Goal: Transaction & Acquisition: Purchase product/service

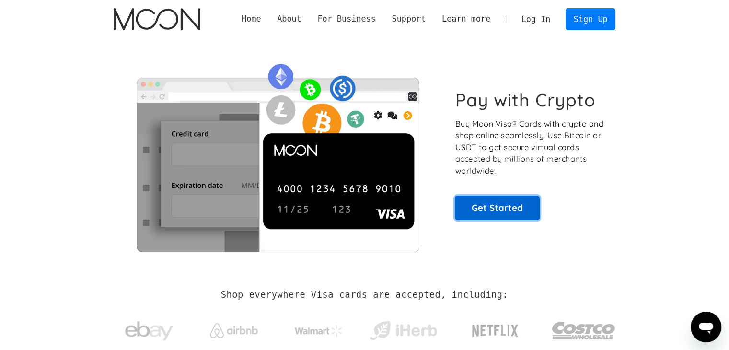
click at [496, 206] on link "Get Started" at bounding box center [497, 207] width 85 height 24
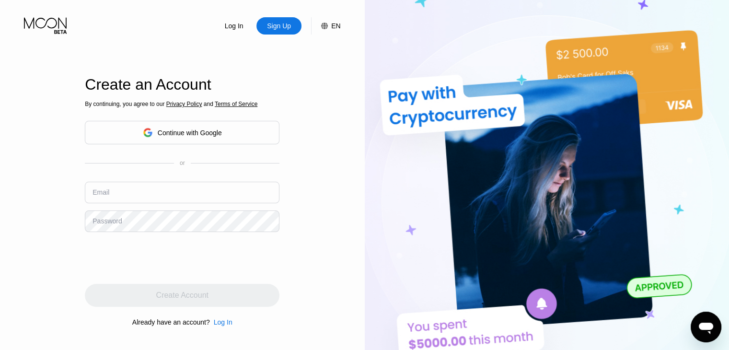
click at [153, 148] on div "By continuing, you agree to our Privacy Policy and Terms of Service Continue wi…" at bounding box center [182, 213] width 195 height 230
click at [158, 136] on div "Continue with Google" at bounding box center [190, 133] width 64 height 8
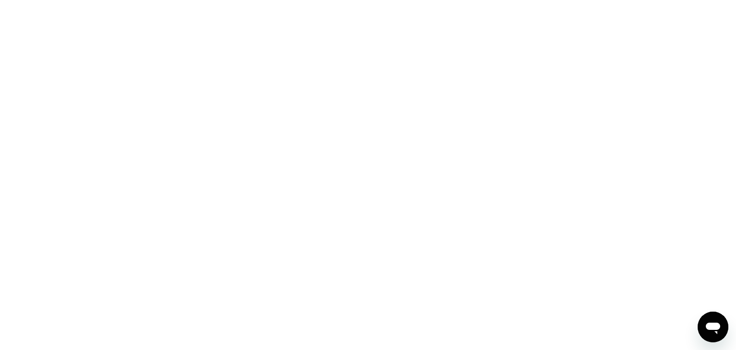
drag, startPoint x: 0, startPoint y: 0, endPoint x: 451, endPoint y: 199, distance: 492.7
click at [451, 199] on div at bounding box center [368, 175] width 736 height 350
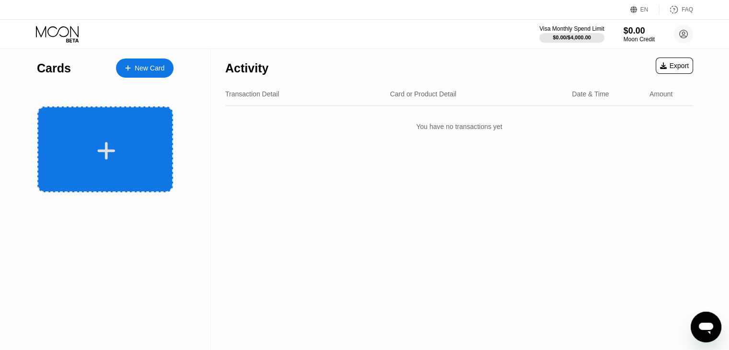
click at [109, 137] on div at bounding box center [105, 149] width 136 height 86
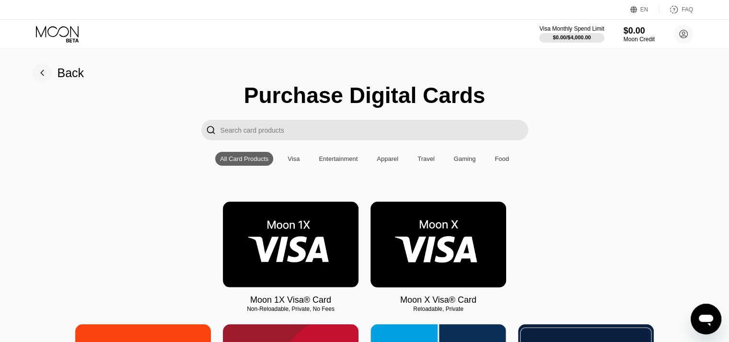
click at [314, 238] on img at bounding box center [291, 245] width 136 height 86
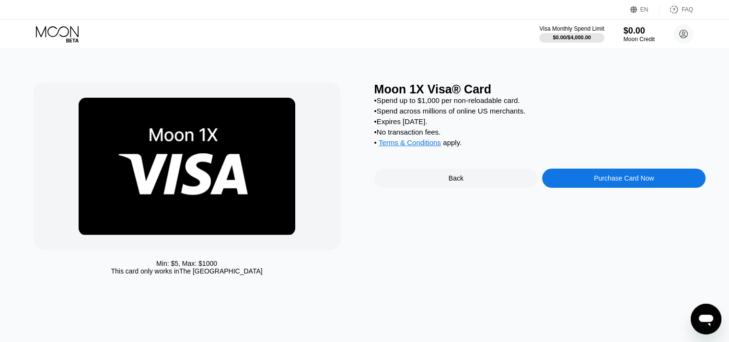
click at [606, 182] on div "Purchase Card Now" at bounding box center [624, 178] width 60 height 8
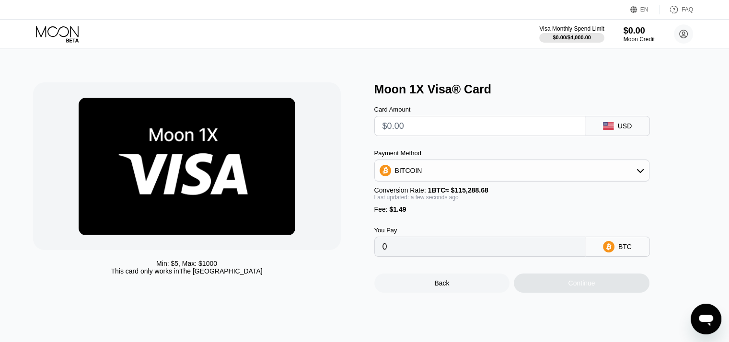
click at [431, 289] on div "Back" at bounding box center [442, 283] width 136 height 19
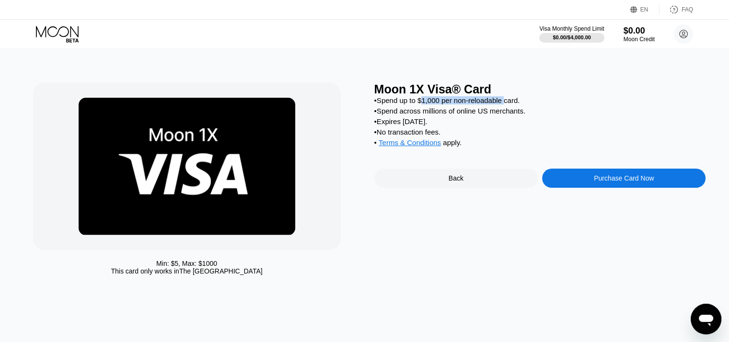
drag, startPoint x: 424, startPoint y: 106, endPoint x: 504, endPoint y: 106, distance: 80.0
click at [504, 104] on div "• Spend up to $1,000 per non-reloadable card." at bounding box center [540, 100] width 332 height 8
copy div "1,000 per non-reloadable"
click at [436, 188] on div "Back" at bounding box center [455, 178] width 163 height 19
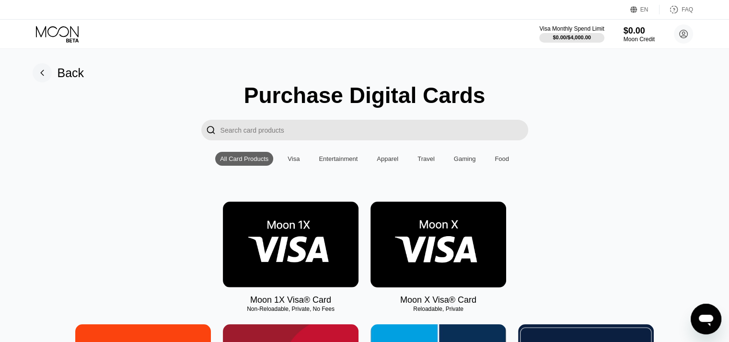
click at [414, 258] on img at bounding box center [438, 245] width 136 height 86
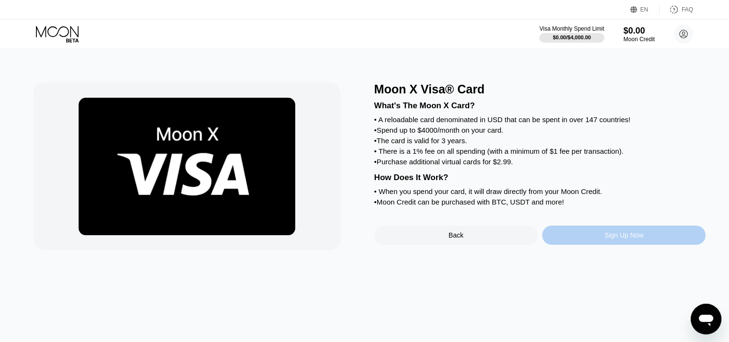
click at [597, 245] on div "Sign Up Now" at bounding box center [623, 235] width 163 height 19
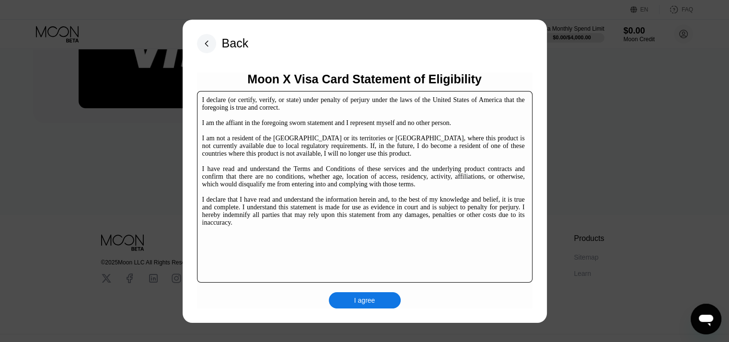
scroll to position [146, 0]
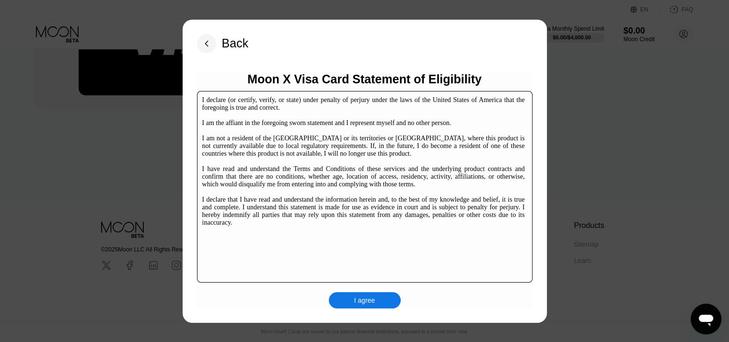
click at [360, 305] on div "I agree" at bounding box center [364, 300] width 21 height 9
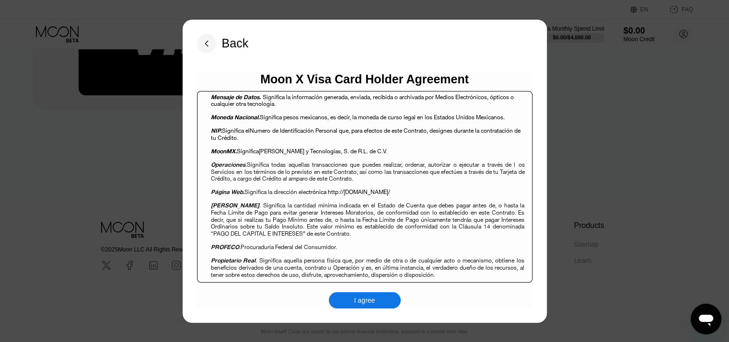
scroll to position [894, 0]
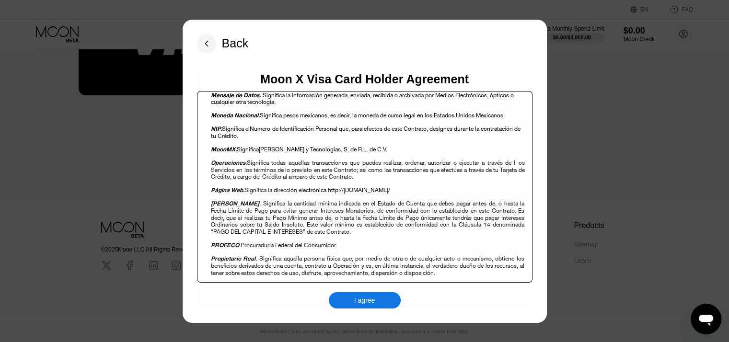
click at [345, 307] on div "I agree" at bounding box center [365, 300] width 72 height 16
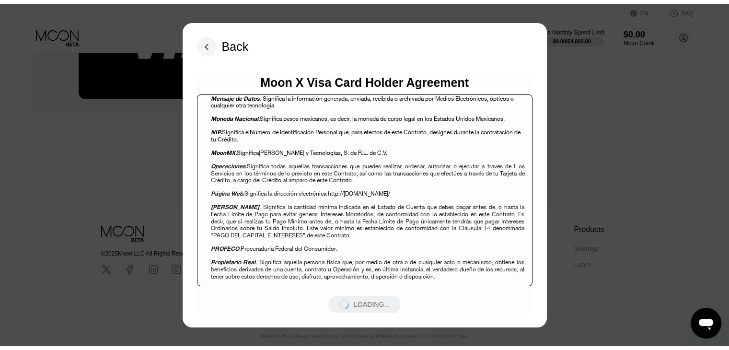
scroll to position [0, 0]
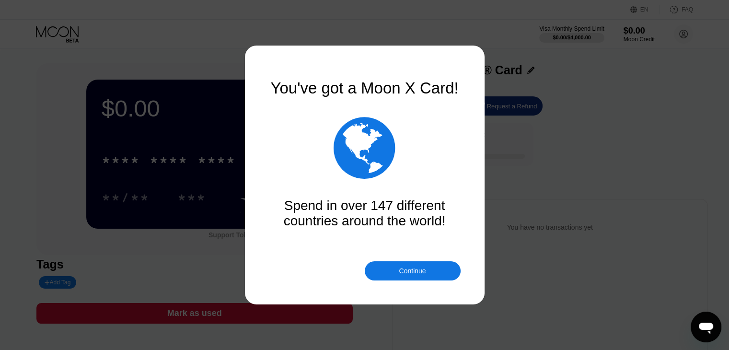
click at [412, 272] on div "Continue" at bounding box center [412, 271] width 27 height 8
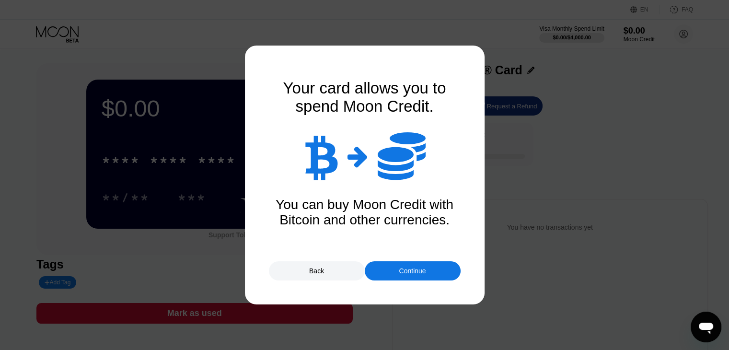
click at [412, 272] on div "Continue" at bounding box center [412, 271] width 27 height 8
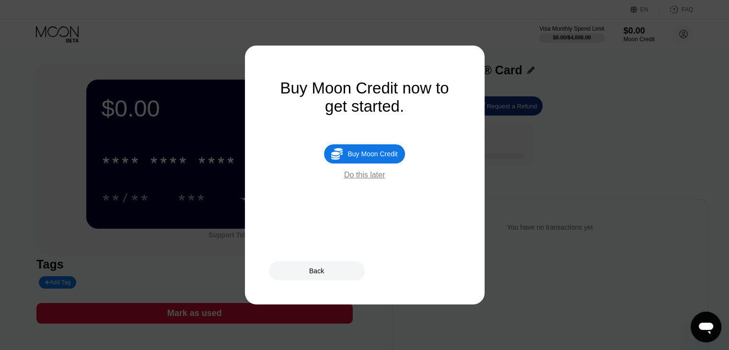
click at [323, 263] on div "Back" at bounding box center [317, 270] width 96 height 19
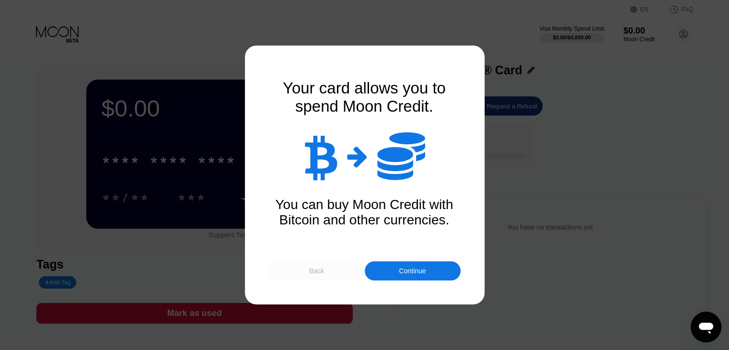
click at [322, 265] on div "Back" at bounding box center [317, 270] width 96 height 19
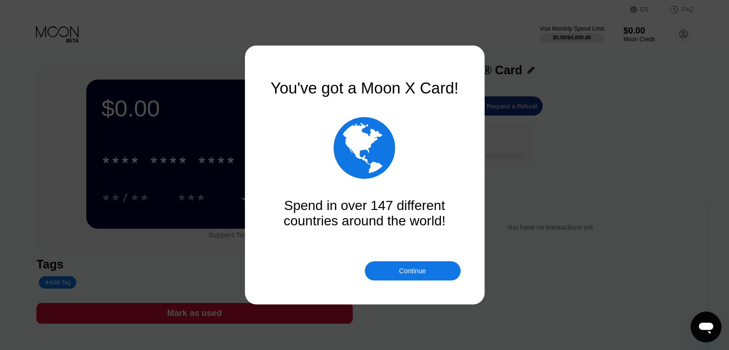
click at [393, 275] on div "Continue" at bounding box center [413, 270] width 96 height 19
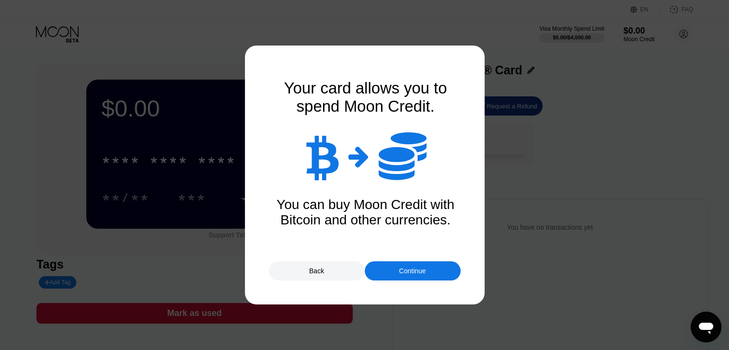
click at [403, 277] on div "Continue" at bounding box center [413, 270] width 96 height 19
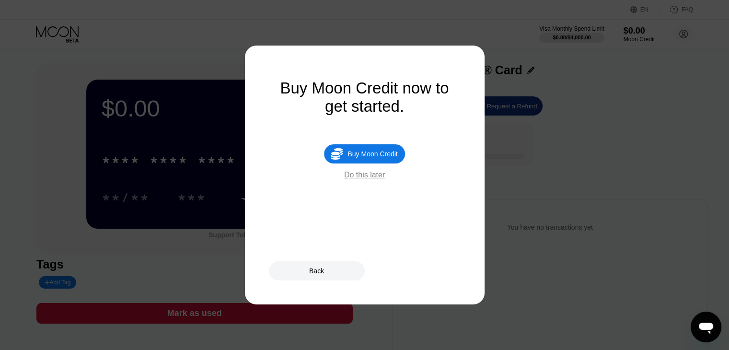
click at [358, 158] on div "Buy Moon Credit" at bounding box center [372, 154] width 50 height 8
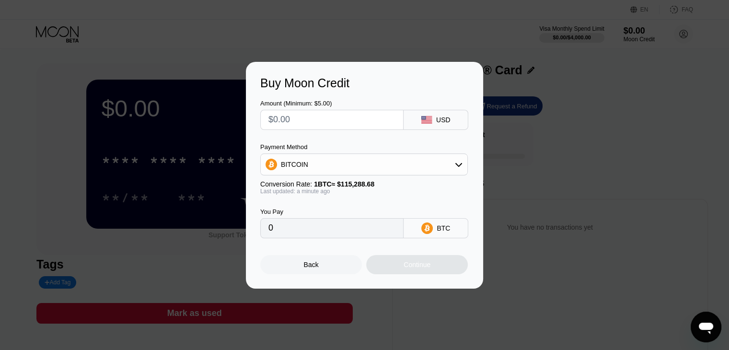
click at [349, 164] on div "BITCOIN" at bounding box center [364, 164] width 206 height 19
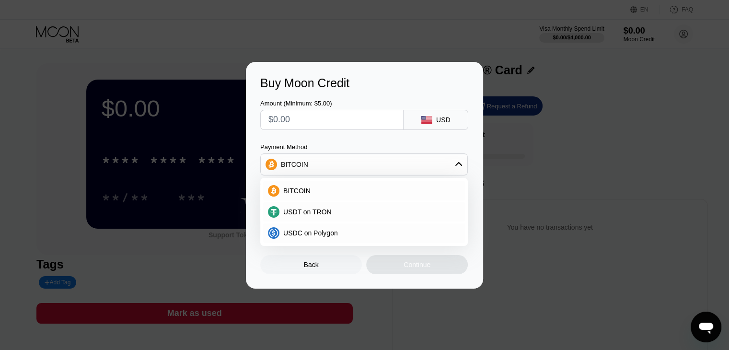
click at [349, 164] on div "BITCOIN" at bounding box center [364, 164] width 206 height 19
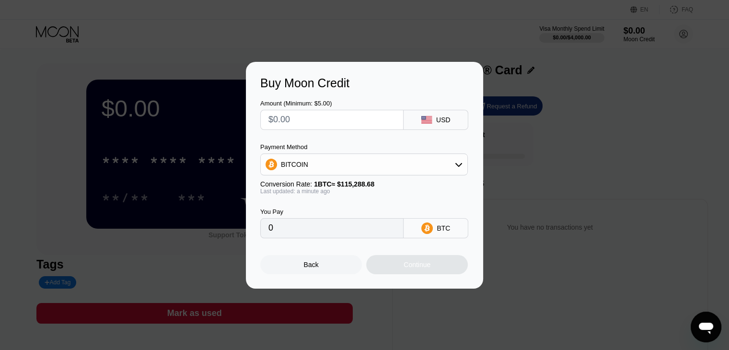
click at [384, 163] on div "BITCOIN" at bounding box center [364, 164] width 206 height 19
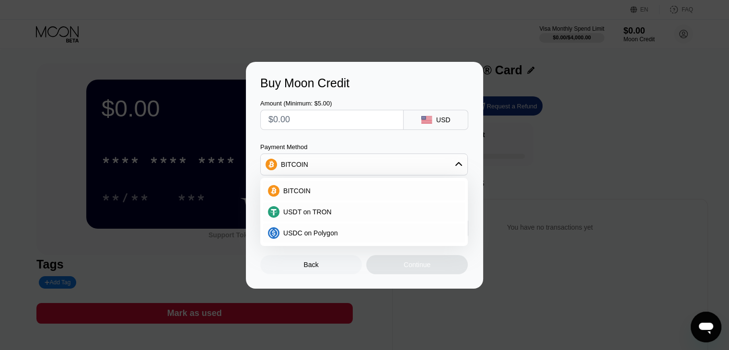
click at [384, 163] on div "BITCOIN" at bounding box center [364, 164] width 206 height 19
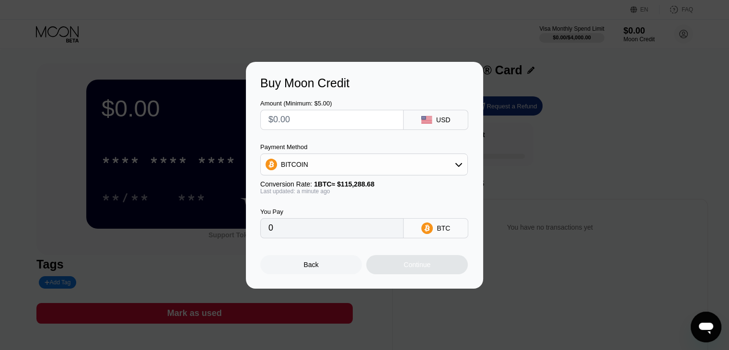
click at [378, 172] on div "BITCOIN" at bounding box center [364, 164] width 206 height 19
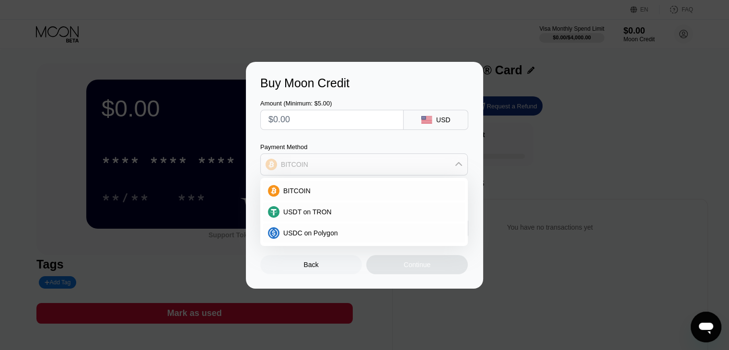
click at [378, 173] on div "BITCOIN" at bounding box center [364, 164] width 206 height 19
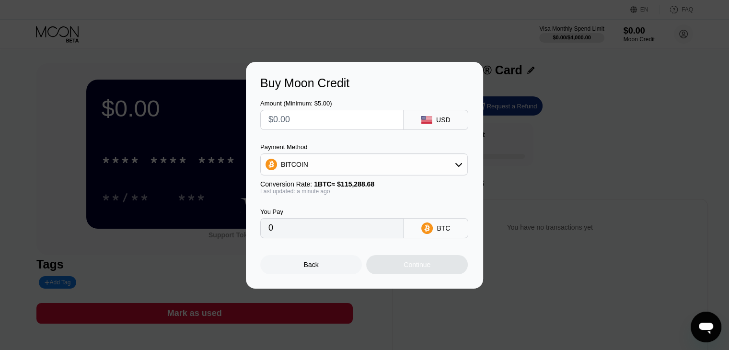
click at [337, 238] on input "0" at bounding box center [331, 227] width 127 height 19
click at [368, 123] on input "text" at bounding box center [331, 119] width 127 height 19
click at [342, 231] on input "0" at bounding box center [331, 227] width 127 height 19
click at [337, 171] on div "BITCOIN" at bounding box center [364, 164] width 206 height 19
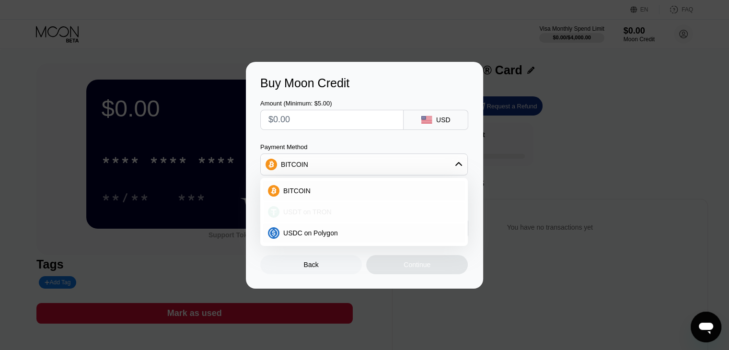
click at [314, 218] on div "USDT on TRON" at bounding box center [364, 211] width 202 height 19
type input "0.00"
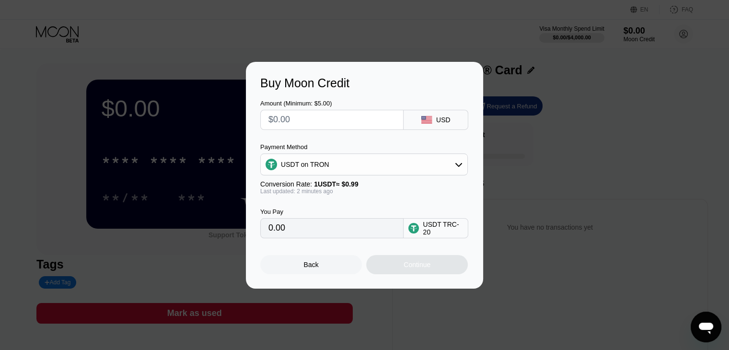
click at [299, 265] on div "Back" at bounding box center [311, 264] width 102 height 19
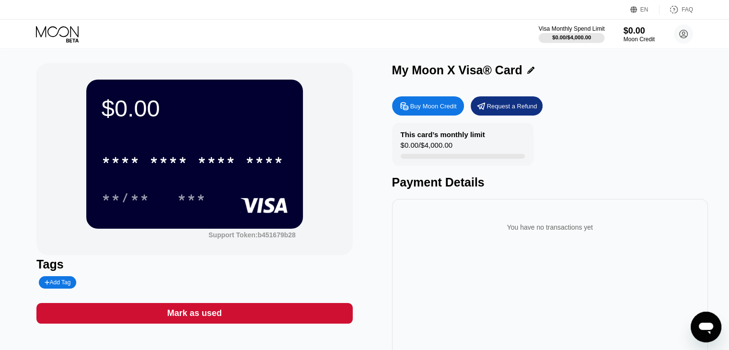
click at [556, 31] on div "Visa Monthly Spend Limit" at bounding box center [571, 28] width 66 height 7
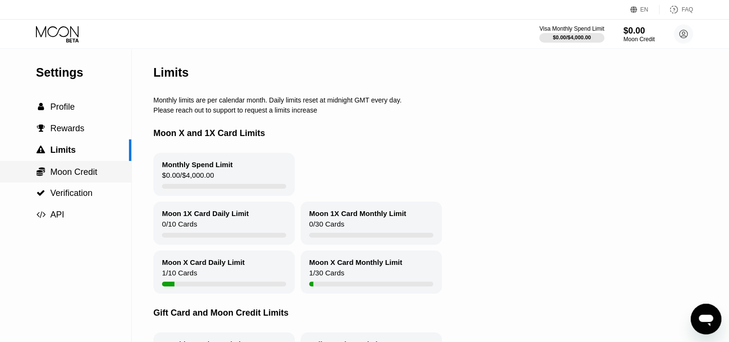
click at [57, 181] on div " Moon Credit" at bounding box center [65, 172] width 131 height 22
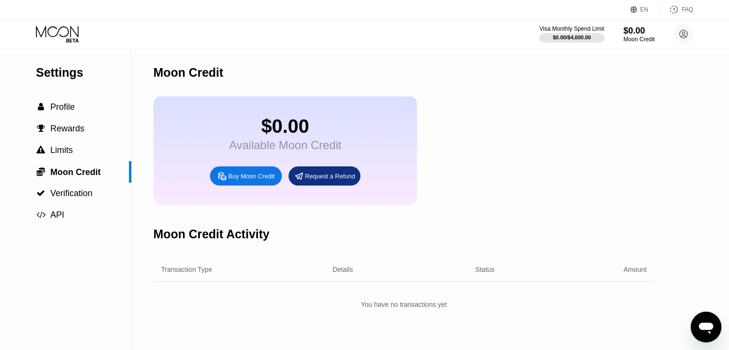
click at [249, 180] on div "Buy Moon Credit" at bounding box center [251, 176] width 46 height 8
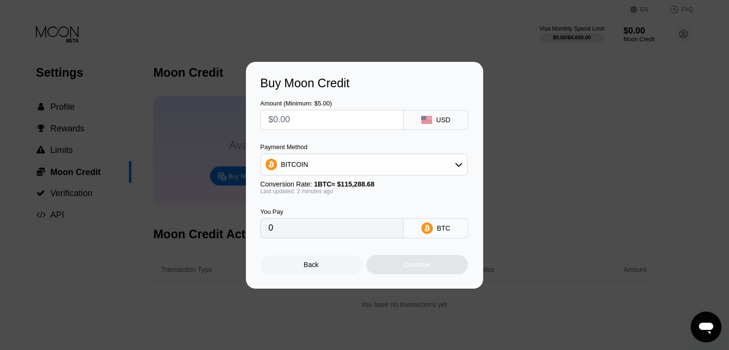
click at [188, 186] on div "Buy Moon Credit Amount (Minimum: $5.00) USD Payment Method BITCOIN Conversion R…" at bounding box center [364, 175] width 729 height 227
click at [314, 257] on div "Back Continue" at bounding box center [364, 256] width 208 height 36
click at [310, 268] on div "Back" at bounding box center [311, 265] width 15 height 8
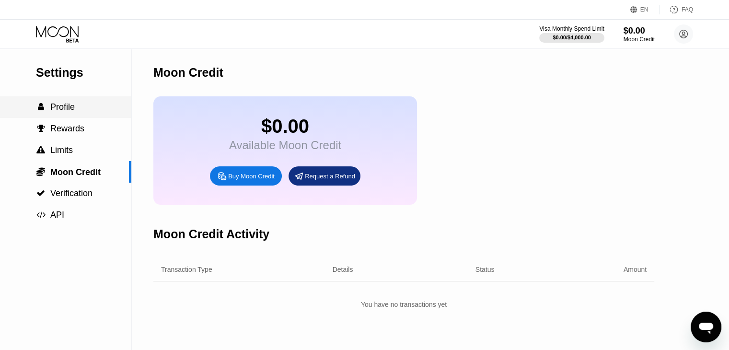
click at [58, 105] on span "Profile" at bounding box center [62, 107] width 24 height 10
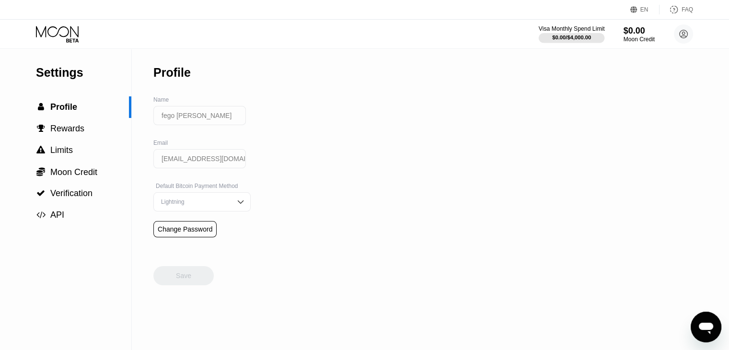
click at [588, 35] on div "$0.00 / $4,000.00" at bounding box center [571, 37] width 39 height 6
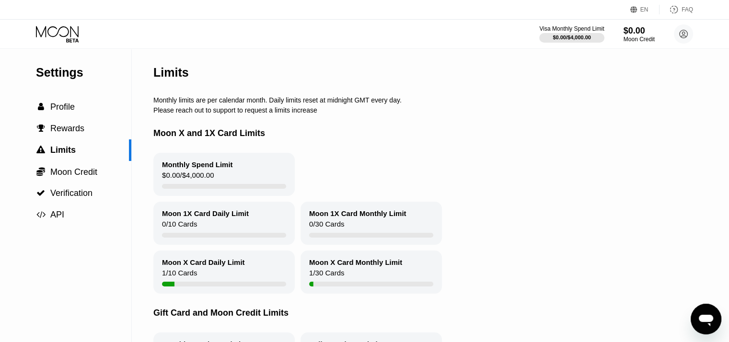
click at [266, 184] on div "Monthly Spend Limit $0.00 / $4,000.00" at bounding box center [223, 174] width 141 height 43
click at [82, 137] on div " Rewards" at bounding box center [65, 129] width 131 height 22
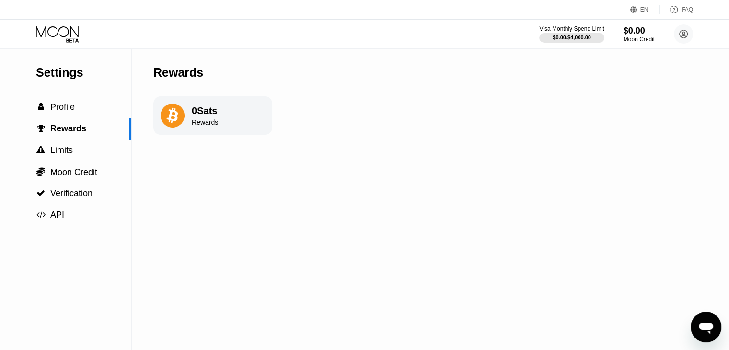
click at [247, 125] on div "0 Sats Rewards" at bounding box center [212, 115] width 119 height 38
click at [210, 126] on div "Rewards" at bounding box center [205, 122] width 26 height 8
click at [79, 153] on div " Limits" at bounding box center [65, 150] width 131 height 10
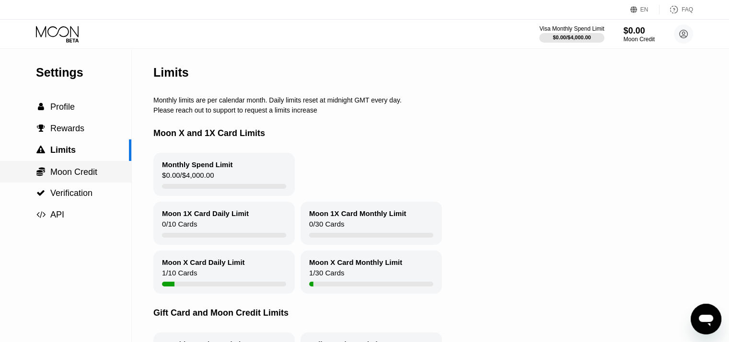
click at [69, 170] on span "Moon Credit" at bounding box center [73, 172] width 47 height 10
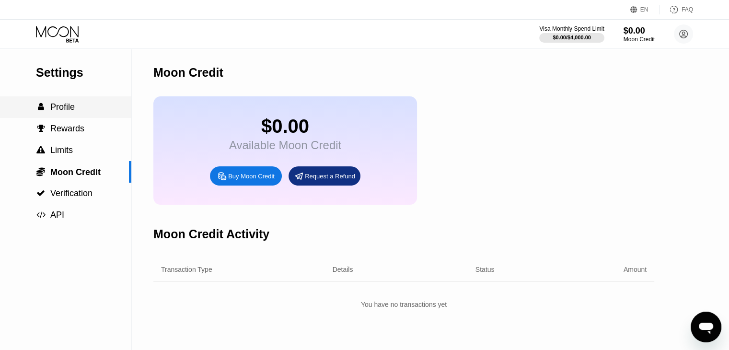
click at [73, 118] on div " Profile" at bounding box center [65, 107] width 131 height 22
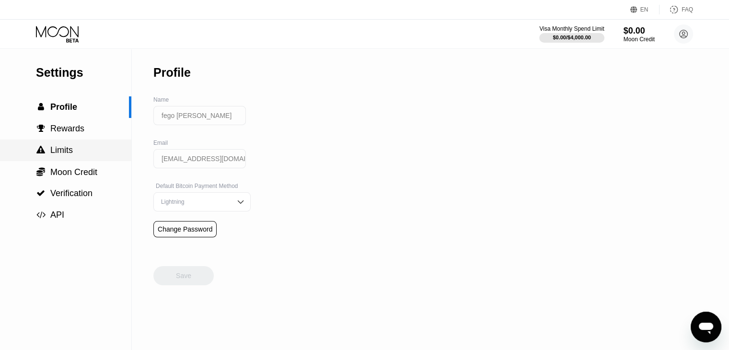
click at [101, 146] on div " Limits" at bounding box center [65, 150] width 131 height 22
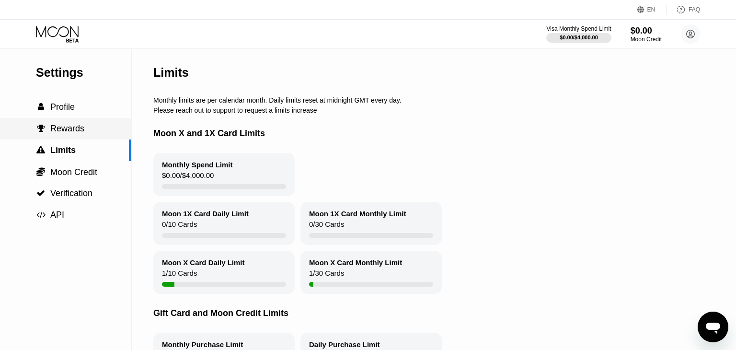
click at [93, 134] on div " Rewards" at bounding box center [65, 129] width 131 height 10
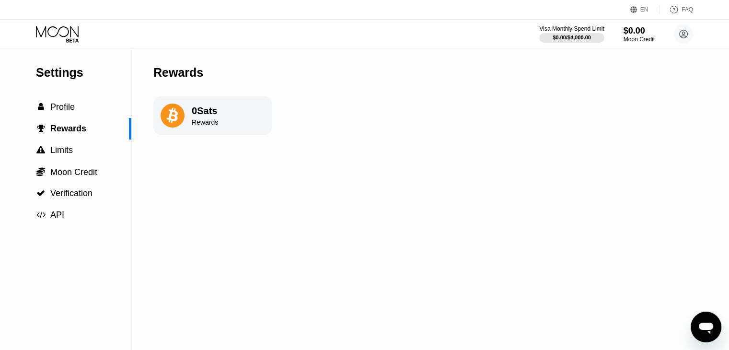
click at [212, 115] on div "0 Sats" at bounding box center [205, 110] width 26 height 11
click at [76, 154] on div " Limits" at bounding box center [65, 150] width 131 height 10
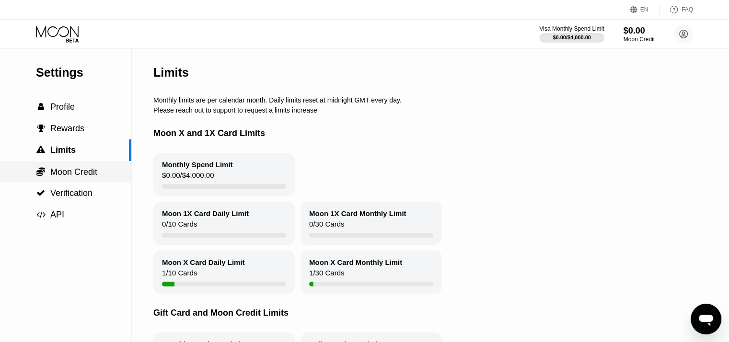
click at [90, 171] on span "Moon Credit" at bounding box center [73, 172] width 47 height 10
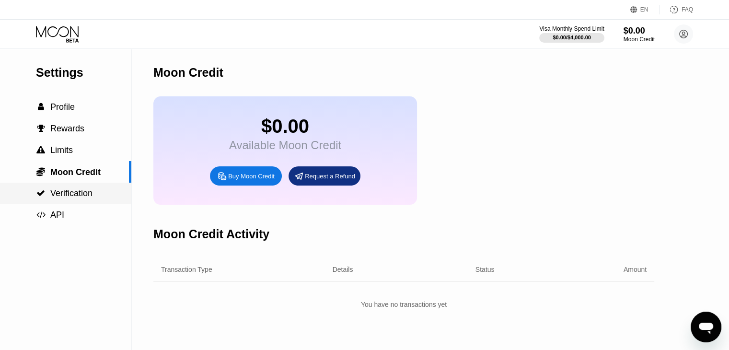
click at [80, 186] on div " Verification" at bounding box center [65, 194] width 131 height 22
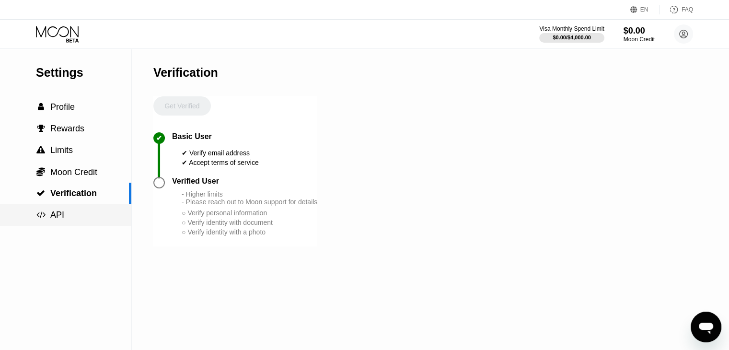
click at [60, 218] on span "API" at bounding box center [57, 215] width 14 height 10
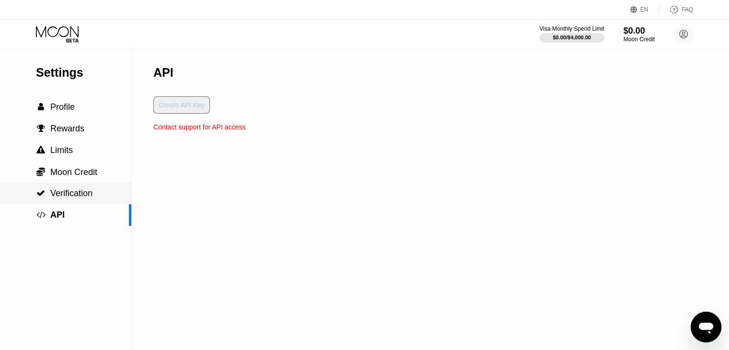
click at [61, 204] on div " Verification" at bounding box center [65, 194] width 131 height 22
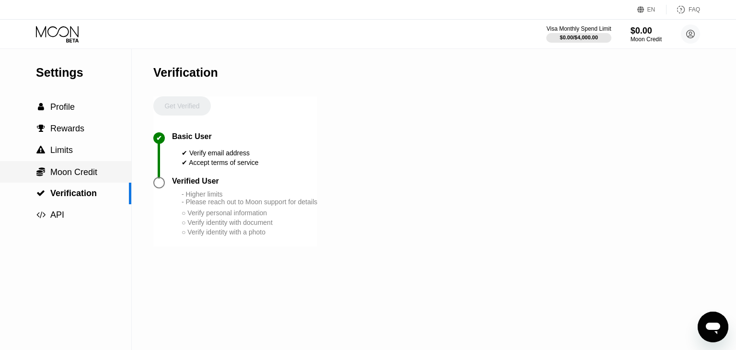
click at [69, 176] on span "Moon Credit" at bounding box center [73, 172] width 47 height 10
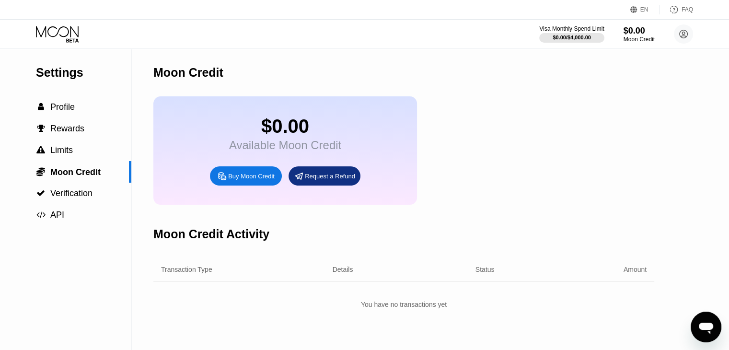
click at [34, 33] on div "Visa Monthly Spend Limit $0.00 / $4,000.00 $0.00 Moon Credit fego al fego fegoa…" at bounding box center [364, 34] width 729 height 29
click at [48, 33] on icon at bounding box center [58, 34] width 45 height 17
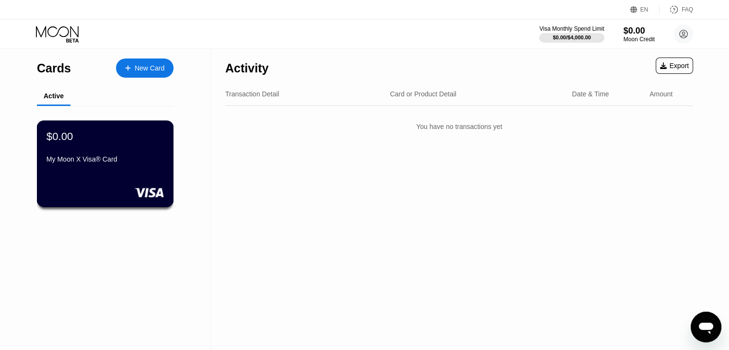
click at [123, 188] on div at bounding box center [104, 192] width 117 height 10
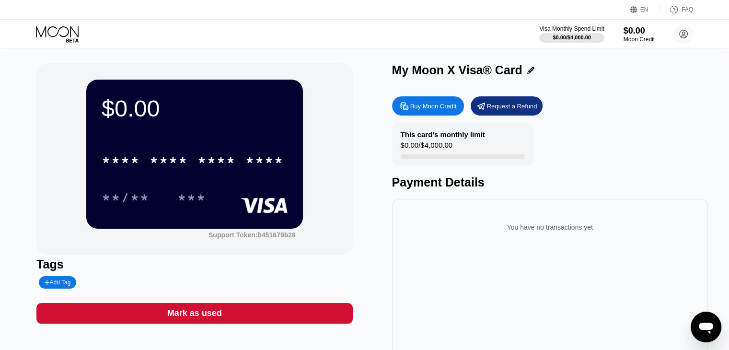
click at [425, 109] on div "Buy Moon Credit" at bounding box center [433, 106] width 46 height 8
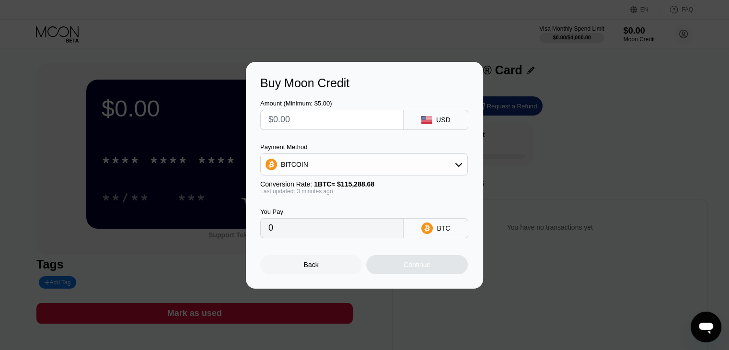
click at [327, 243] on div "Back Continue" at bounding box center [364, 256] width 208 height 36
click at [454, 234] on div "BTC" at bounding box center [435, 228] width 65 height 20
click at [598, 178] on div "Buy Moon Credit Amount (Minimum: $5.00) USD Payment Method BITCOIN Conversion R…" at bounding box center [364, 175] width 729 height 227
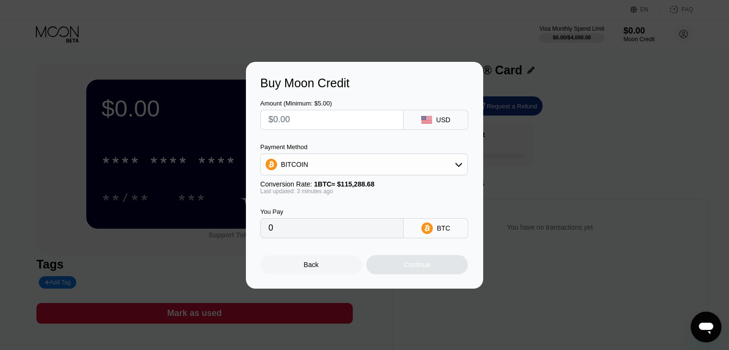
click at [323, 274] on div "Back" at bounding box center [311, 264] width 102 height 19
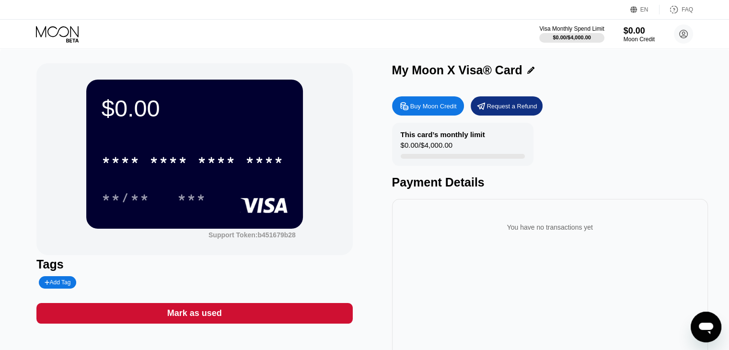
click at [421, 106] on div "Buy Moon Credit" at bounding box center [433, 106] width 46 height 8
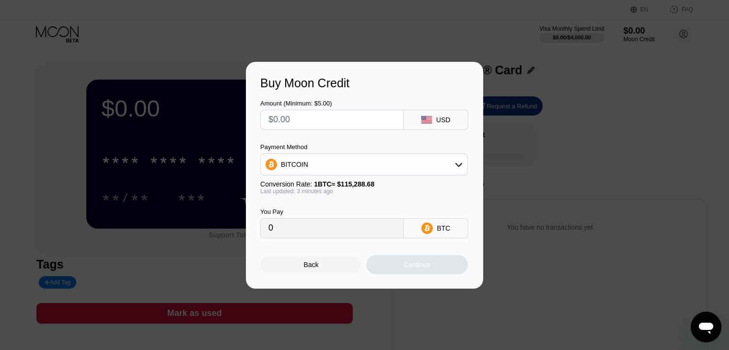
click at [429, 113] on div "USD" at bounding box center [435, 120] width 65 height 20
click at [305, 168] on div "BITCOIN" at bounding box center [294, 164] width 27 height 8
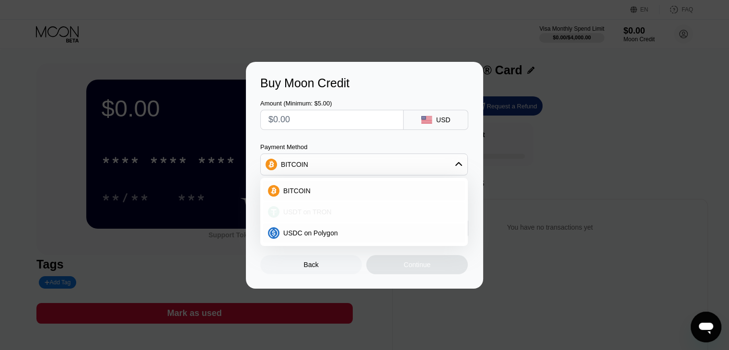
click at [300, 215] on span "USDT on TRON" at bounding box center [307, 212] width 48 height 8
type input "0.00"
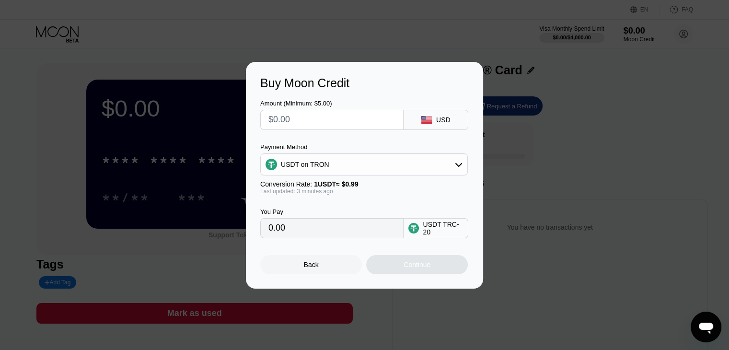
click at [300, 215] on div "You Pay" at bounding box center [331, 211] width 143 height 7
click at [311, 118] on input "text" at bounding box center [331, 119] width 127 height 19
type input "$5"
type input "5.05"
type input "$50"
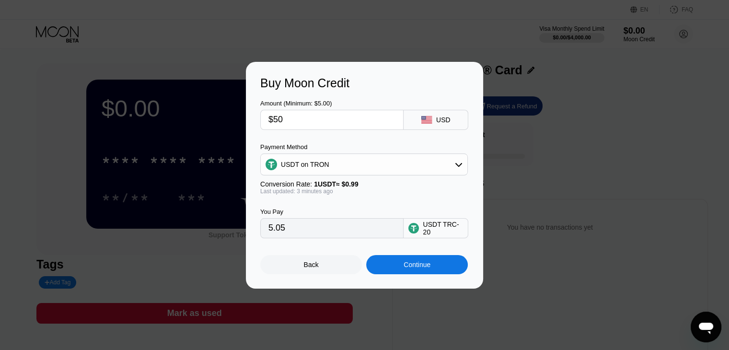
type input "50.51"
type input "$500"
type input "505.05"
type input "$500"
click at [416, 274] on div "Continue" at bounding box center [417, 264] width 102 height 19
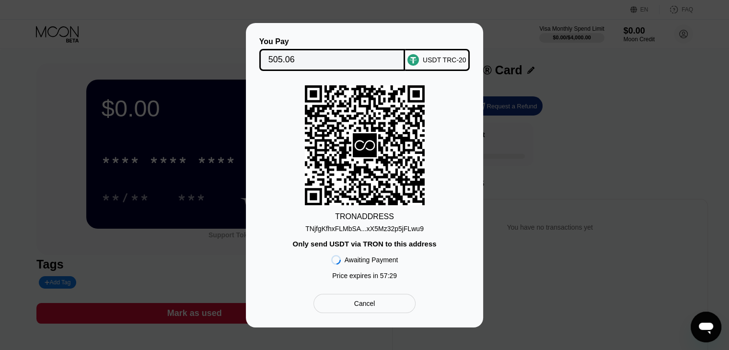
drag, startPoint x: 295, startPoint y: 245, endPoint x: 381, endPoint y: 246, distance: 86.2
click at [381, 246] on div "Only send USDT via TRON to this address" at bounding box center [364, 244] width 144 height 8
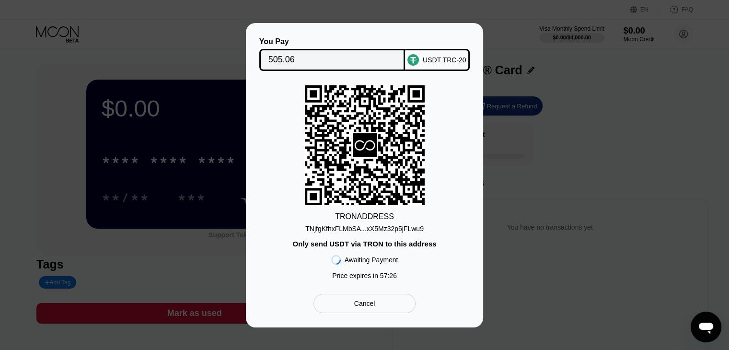
click at [363, 228] on div "TNjfgKfhxFLMbSA...xX5Mz32p5jFLwu9" at bounding box center [364, 229] width 118 height 8
click at [445, 57] on div "USDT TRC-20" at bounding box center [445, 60] width 44 height 8
click at [577, 106] on div "You Pay 505.06 USDT TRC-20 TRON ADDRESS TNjfgKfhxFLMbSA...xX5Mz32p5jFLwu9 Only …" at bounding box center [364, 175] width 729 height 304
click at [361, 308] on div "Cancel" at bounding box center [364, 303] width 21 height 9
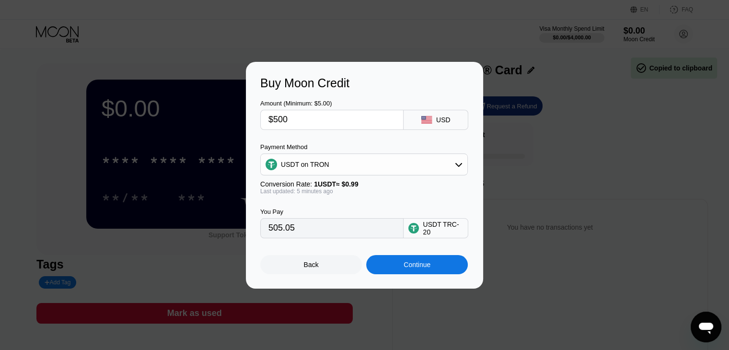
click at [400, 164] on div "USDT on TRON" at bounding box center [364, 164] width 206 height 19
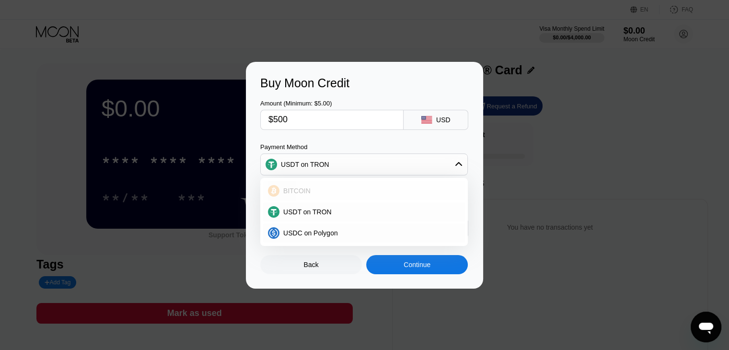
click at [330, 194] on div "BITCOIN" at bounding box center [369, 191] width 181 height 8
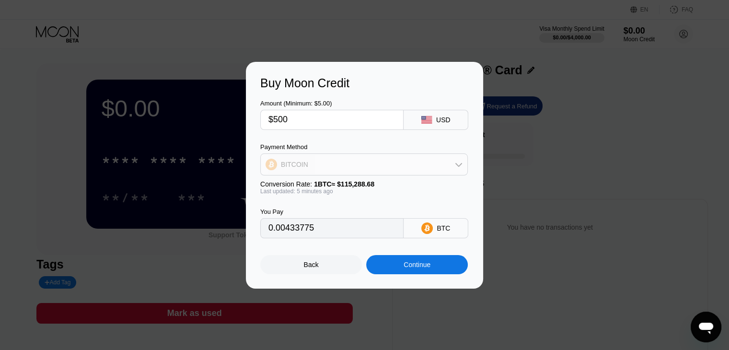
click at [344, 156] on div "BITCOIN" at bounding box center [364, 164] width 206 height 19
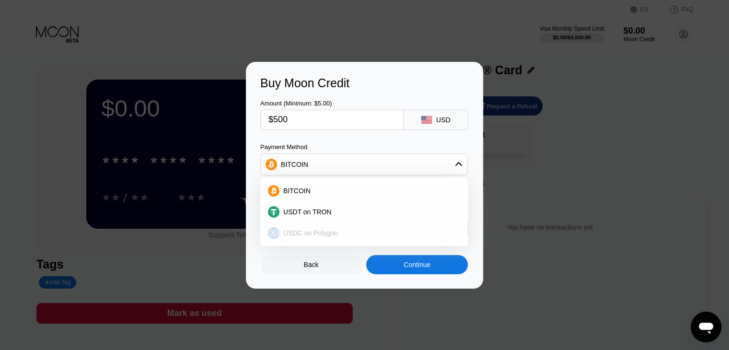
click at [331, 236] on span "USDC on Polygon" at bounding box center [310, 233] width 55 height 8
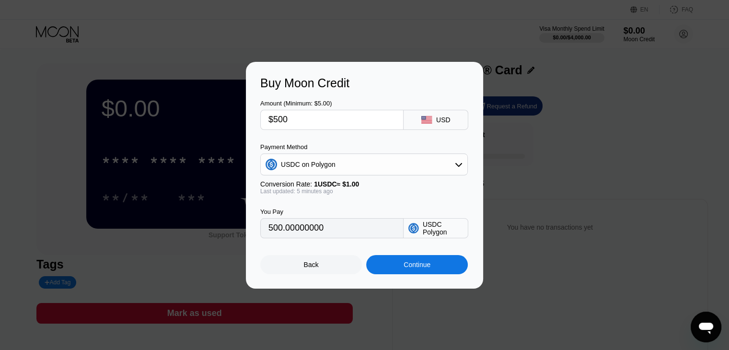
click at [335, 169] on div "USDC on Polygon" at bounding box center [364, 164] width 206 height 19
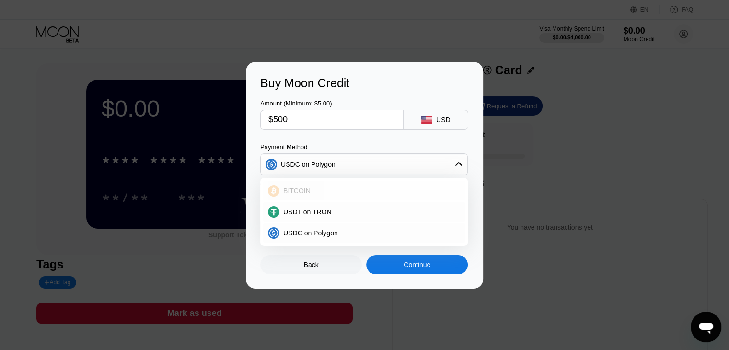
click at [320, 208] on span "USDT on TRON" at bounding box center [307, 212] width 48 height 8
type input "505.05"
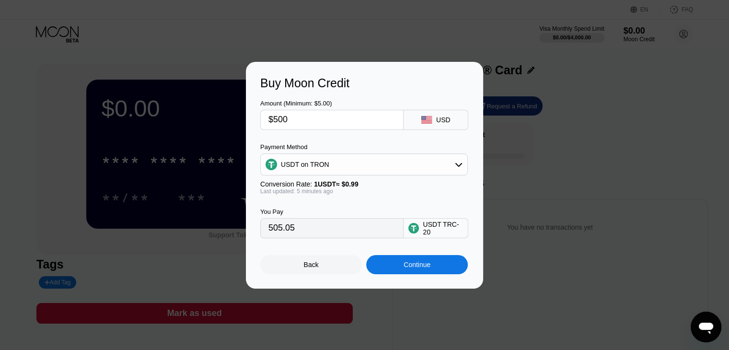
click at [329, 268] on div "Back" at bounding box center [311, 264] width 102 height 19
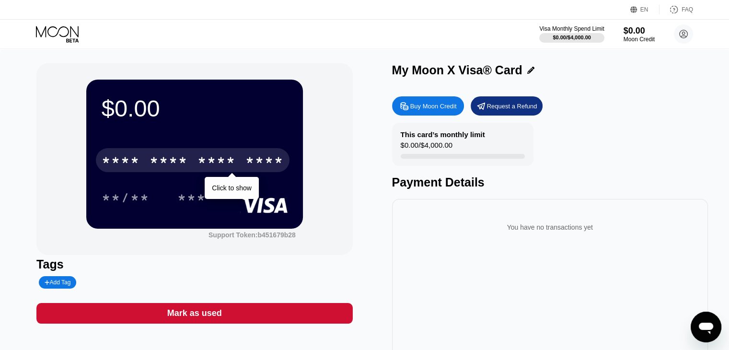
click at [169, 160] on div "* * * *" at bounding box center [168, 161] width 38 height 15
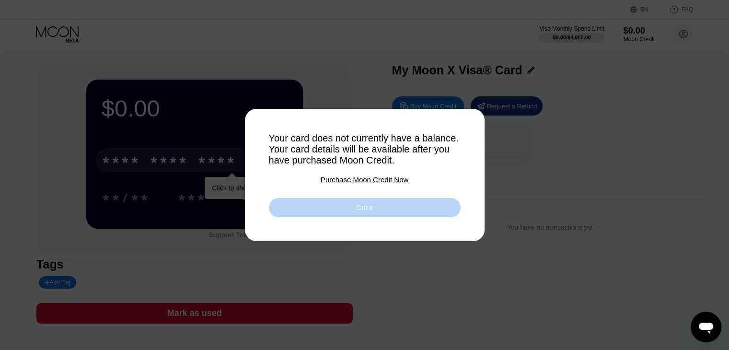
drag, startPoint x: 334, startPoint y: 216, endPoint x: 363, endPoint y: 178, distance: 47.5
click at [363, 178] on div "Your card does not currently have a balance. Your card details will be availabl…" at bounding box center [365, 175] width 192 height 84
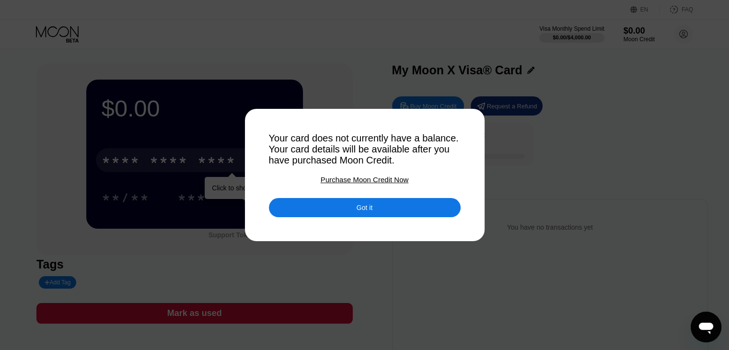
click at [363, 178] on div "Purchase Moon Credit Now" at bounding box center [365, 179] width 88 height 8
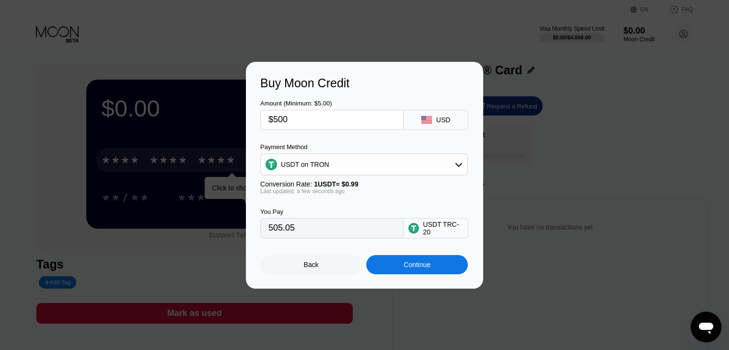
click at [394, 229] on input "505.05" at bounding box center [331, 227] width 127 height 19
click at [317, 228] on input "505.05" at bounding box center [331, 227] width 127 height 19
click at [272, 235] on input "505.05" at bounding box center [331, 227] width 127 height 19
click at [310, 264] on div "Back" at bounding box center [311, 265] width 15 height 8
